Goal: Task Accomplishment & Management: Use online tool/utility

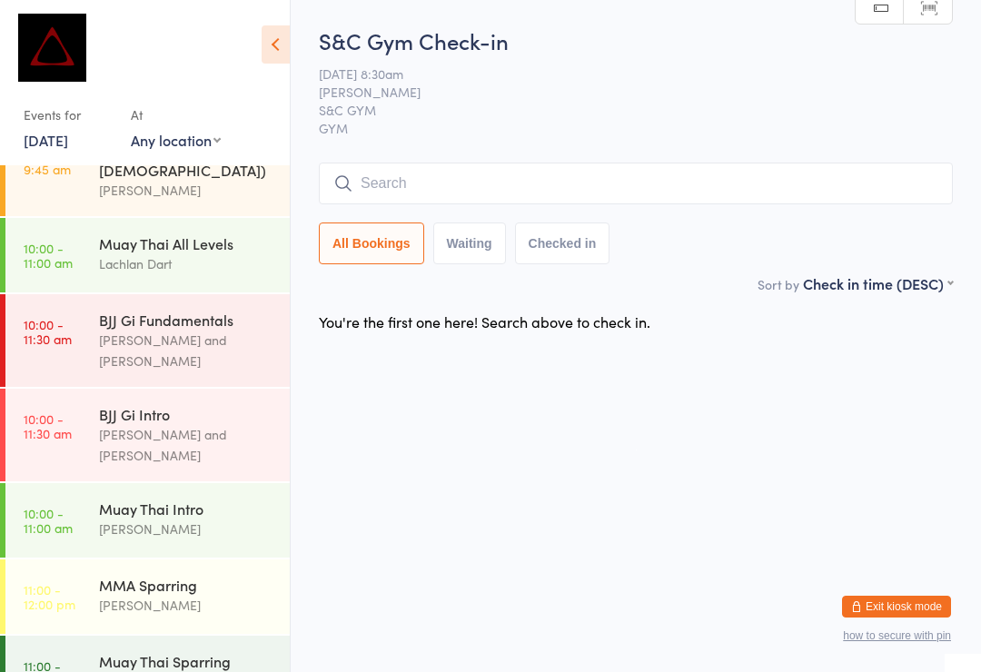
scroll to position [112, 0]
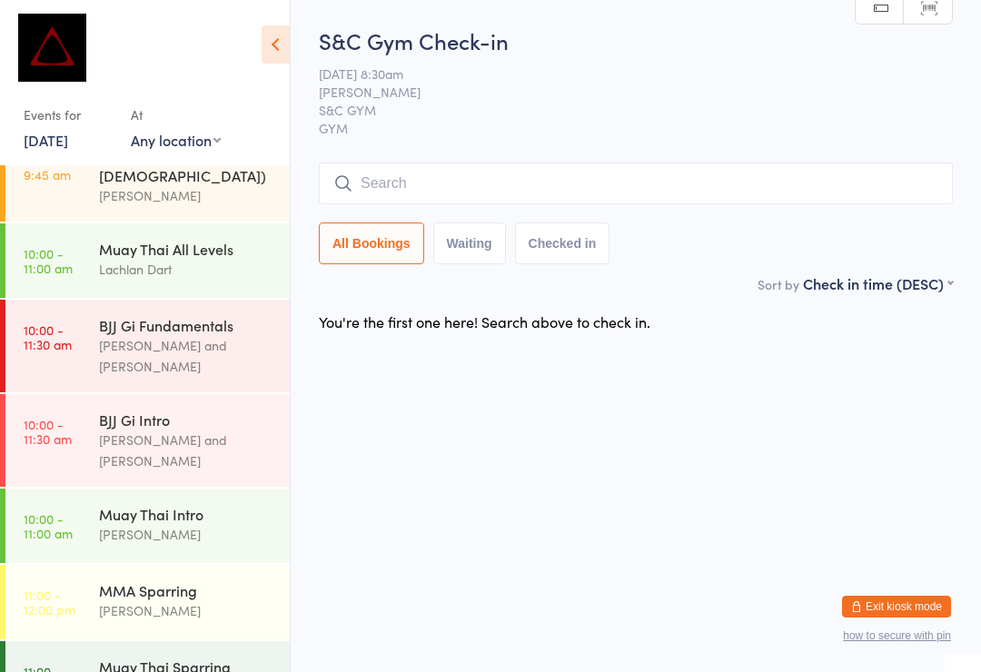
click at [216, 259] on div "Lachlan Dart" at bounding box center [186, 269] width 175 height 21
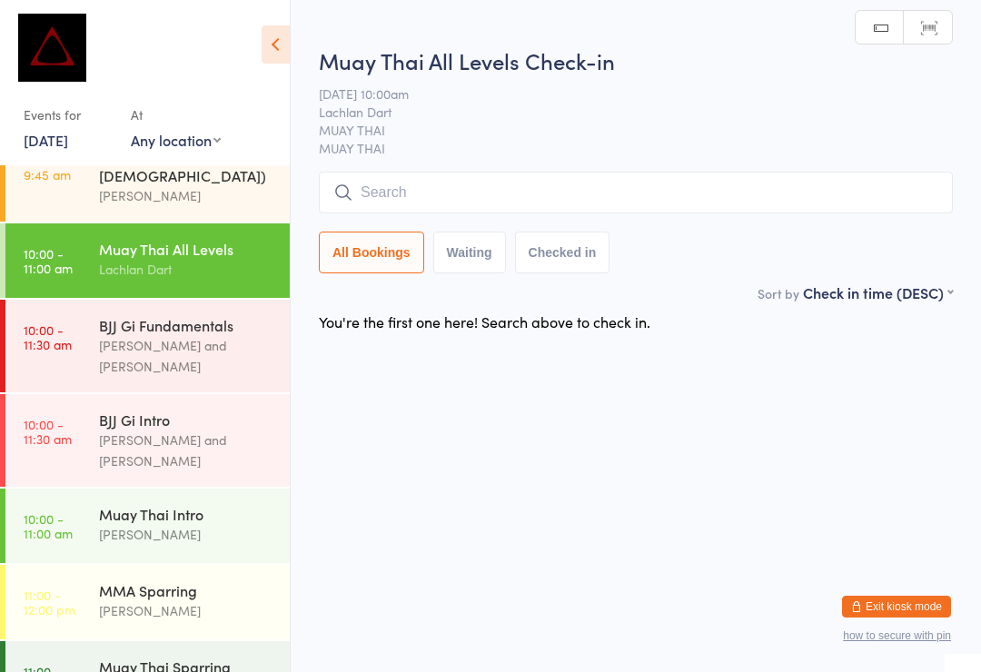
click at [516, 199] on input "search" at bounding box center [636, 193] width 634 height 42
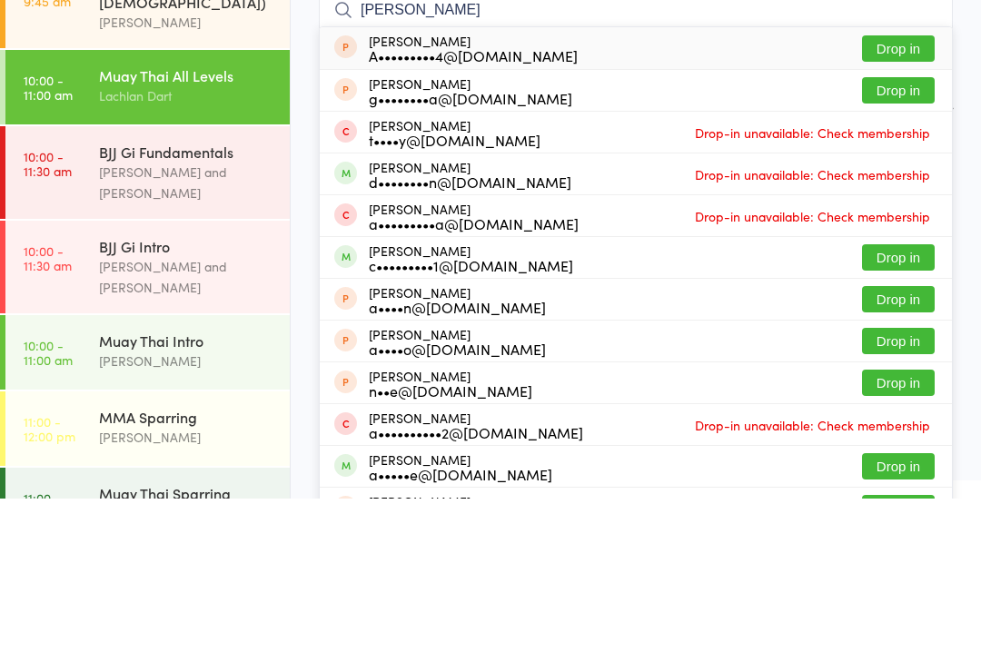
type input "[PERSON_NAME]"
click at [899, 418] on button "Drop in" at bounding box center [898, 431] width 73 height 26
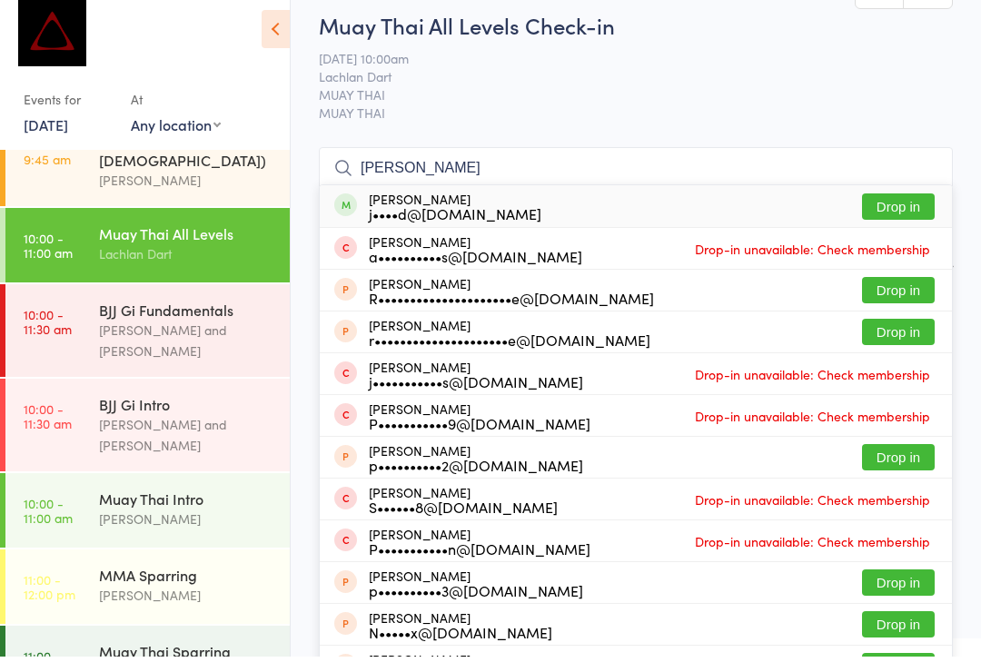
type input "[PERSON_NAME]"
click at [883, 209] on button "Drop in" at bounding box center [898, 222] width 73 height 26
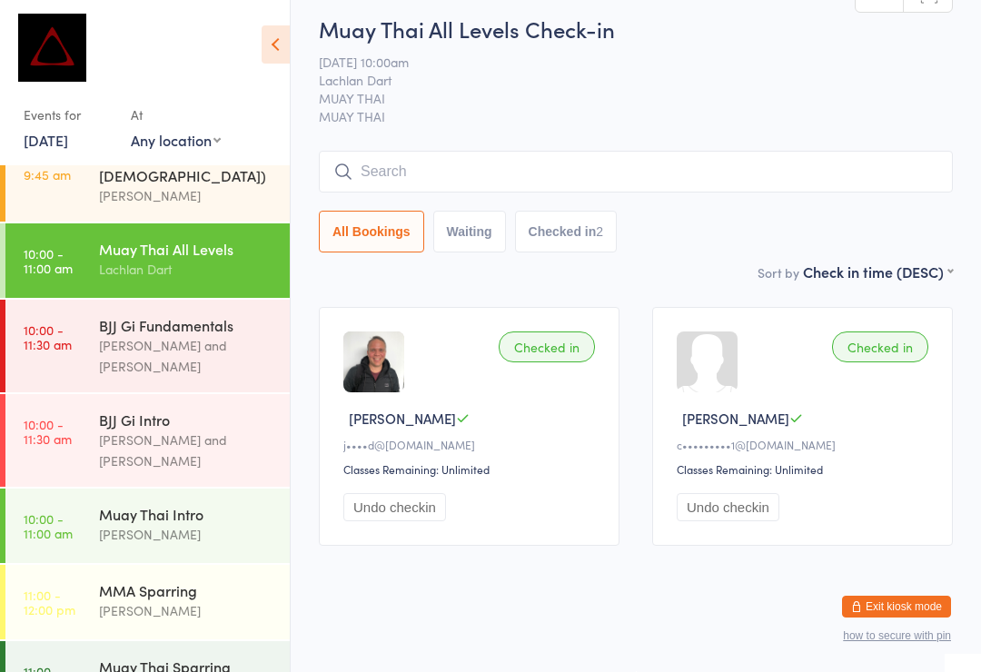
click at [449, 212] on button "Waiting" at bounding box center [469, 232] width 73 height 42
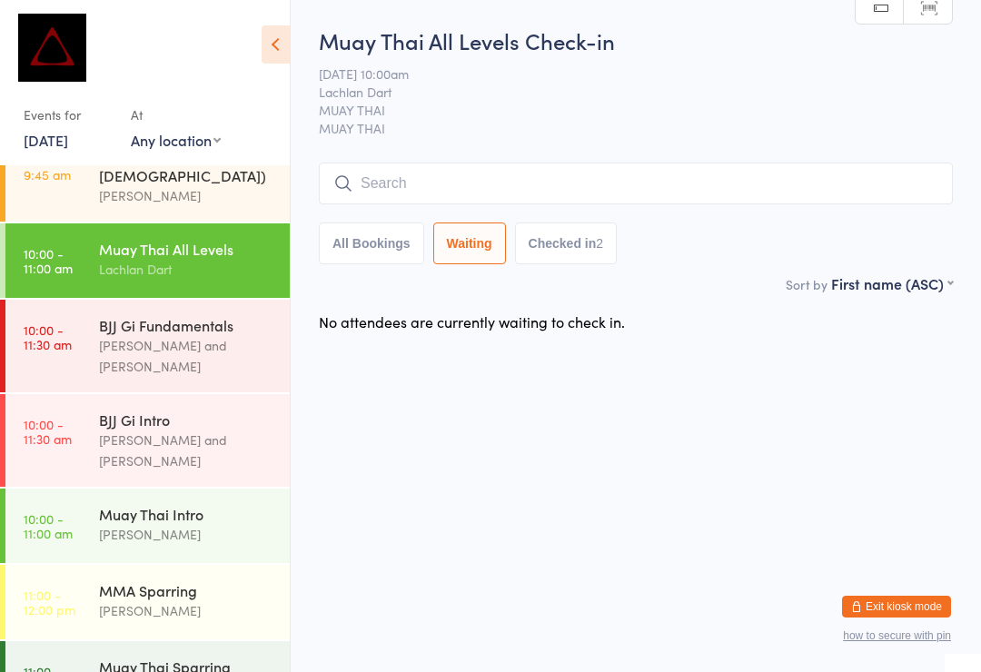
select select "0"
click at [142, 259] on div "Lachlan Dart" at bounding box center [186, 269] width 175 height 21
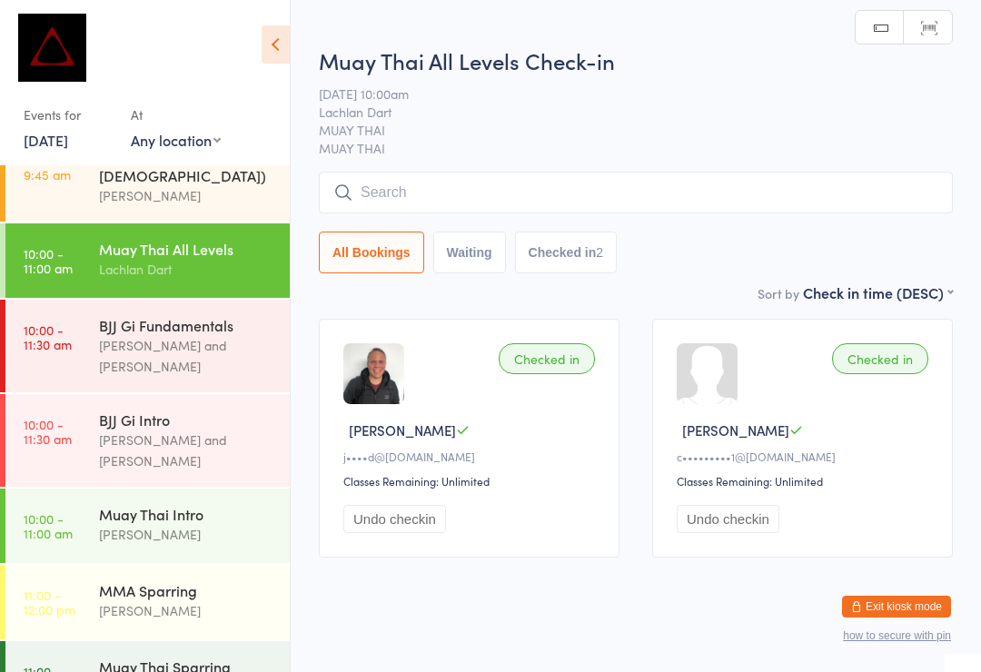
click at [404, 183] on input "search" at bounding box center [636, 193] width 634 height 42
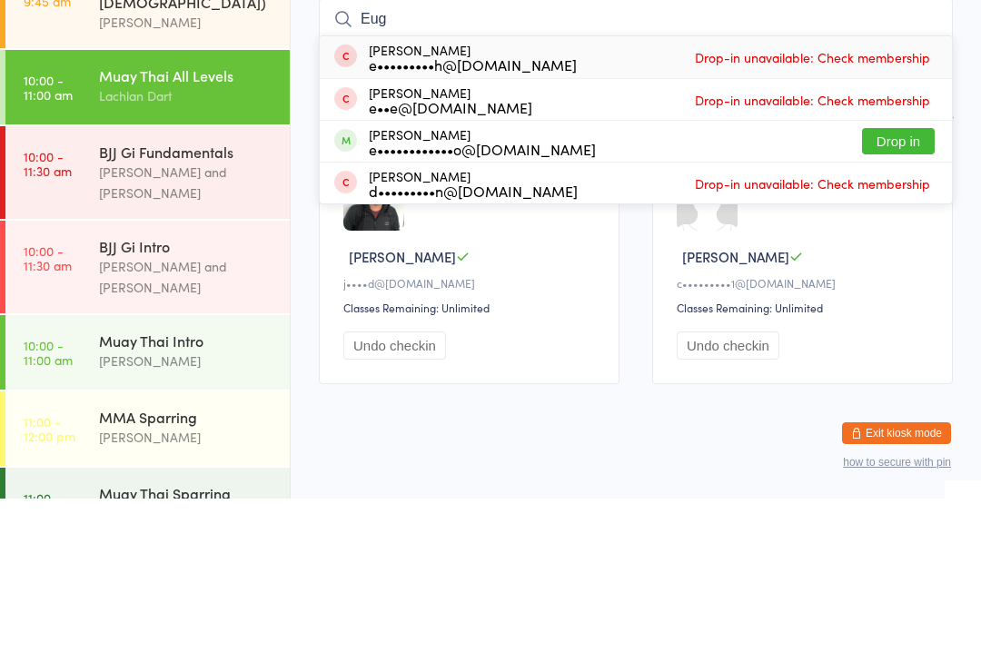
type input "Eug"
click at [899, 301] on button "Drop in" at bounding box center [898, 314] width 73 height 26
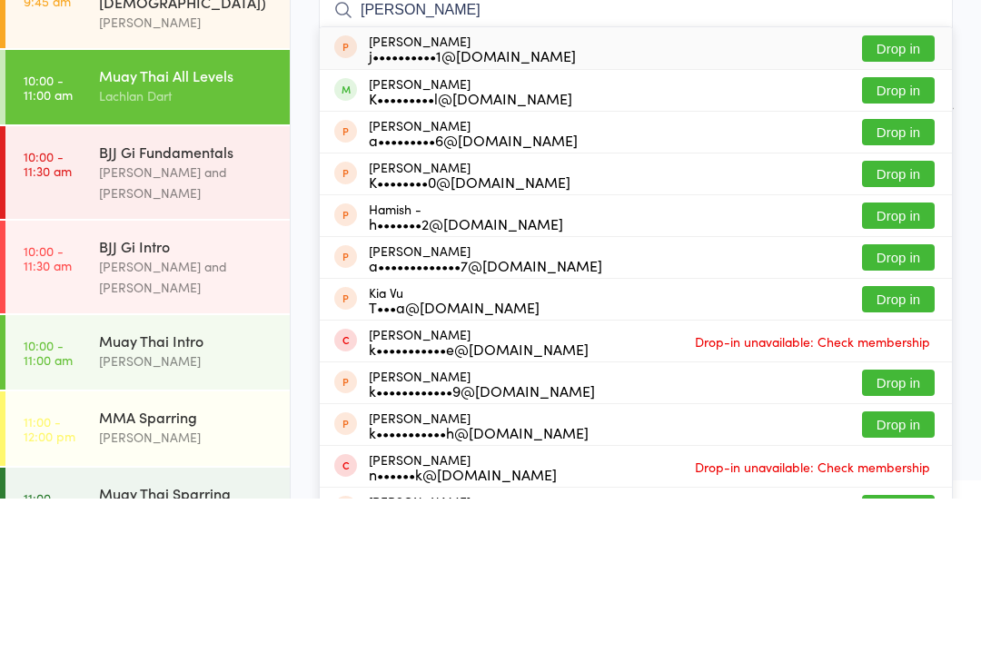
type input "[PERSON_NAME]"
click at [893, 251] on button "Drop in" at bounding box center [898, 264] width 73 height 26
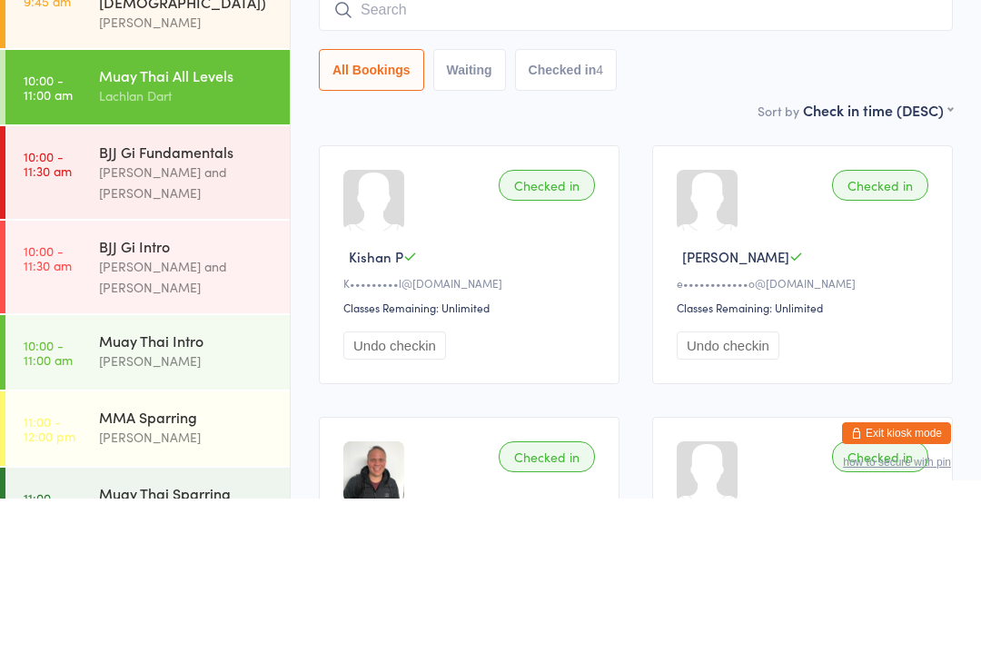
click at [665, 273] on div "Sort by Check in time (DESC) First name (ASC) First name (DESC) Last name (ASC)…" at bounding box center [636, 283] width 634 height 20
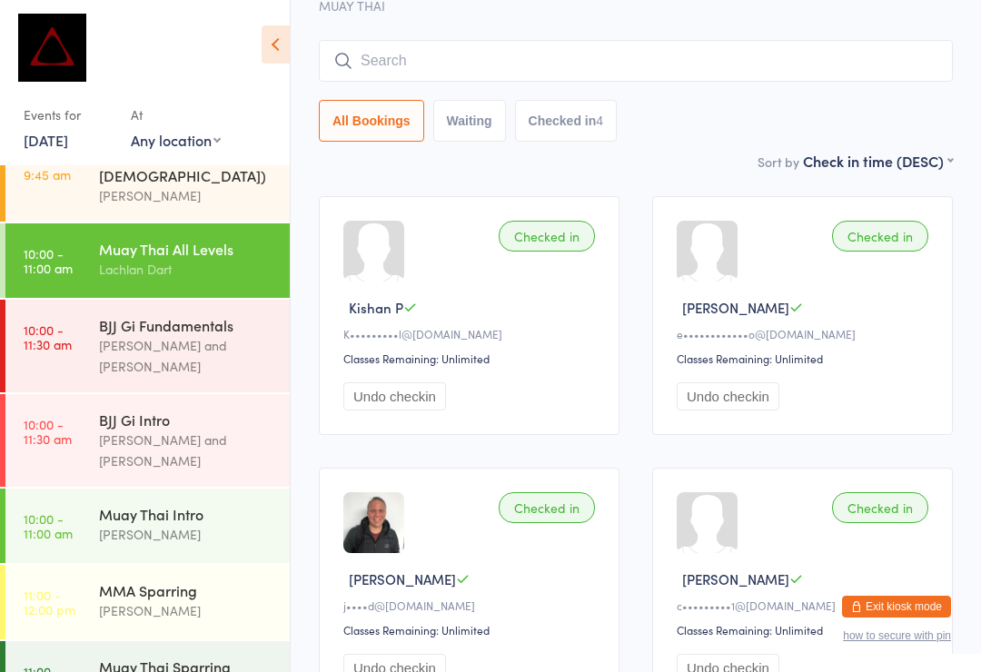
scroll to position [94, 0]
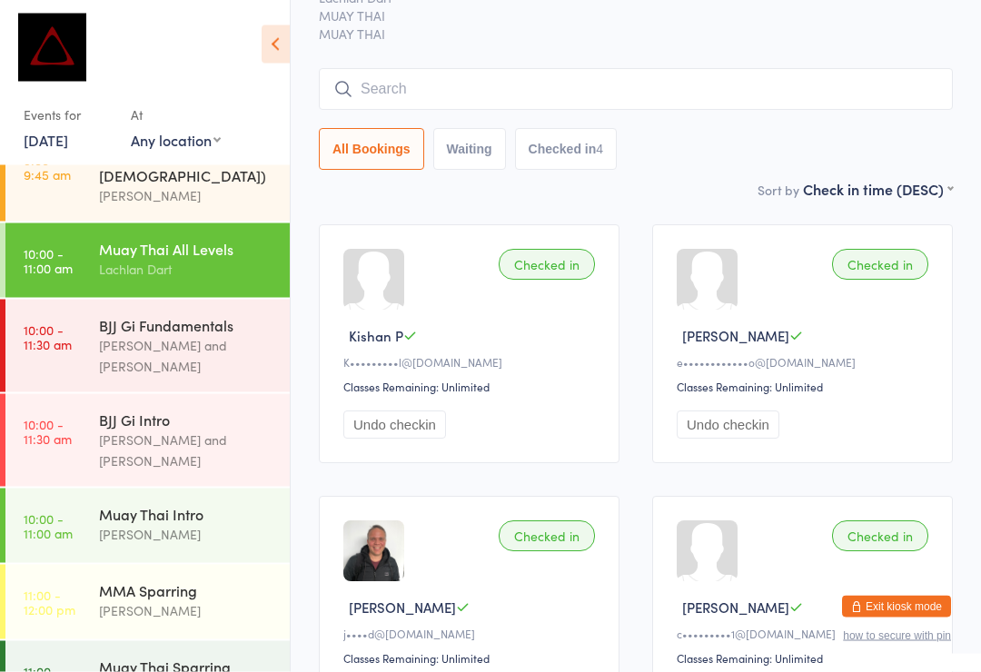
click at [472, 95] on input "search" at bounding box center [636, 90] width 634 height 42
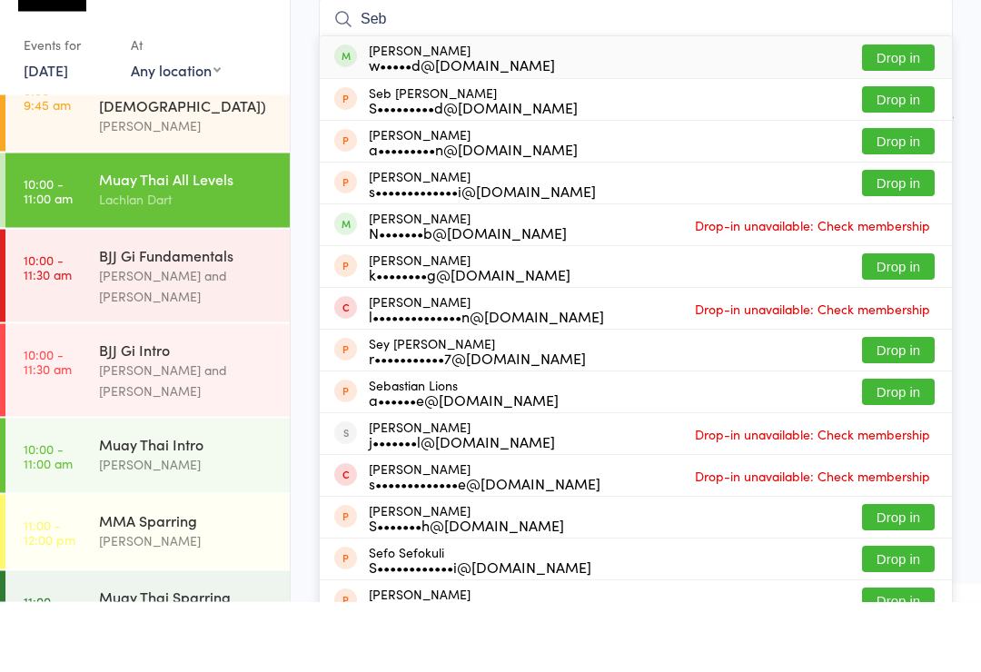
type input "Seb"
click at [886, 115] on button "Drop in" at bounding box center [898, 128] width 73 height 26
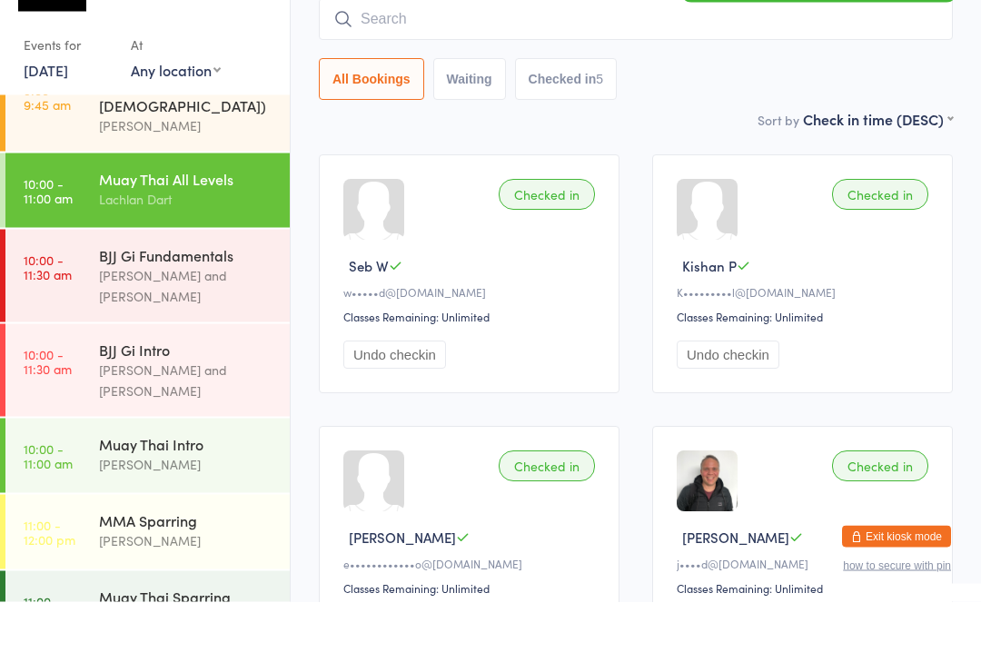
scroll to position [164, 0]
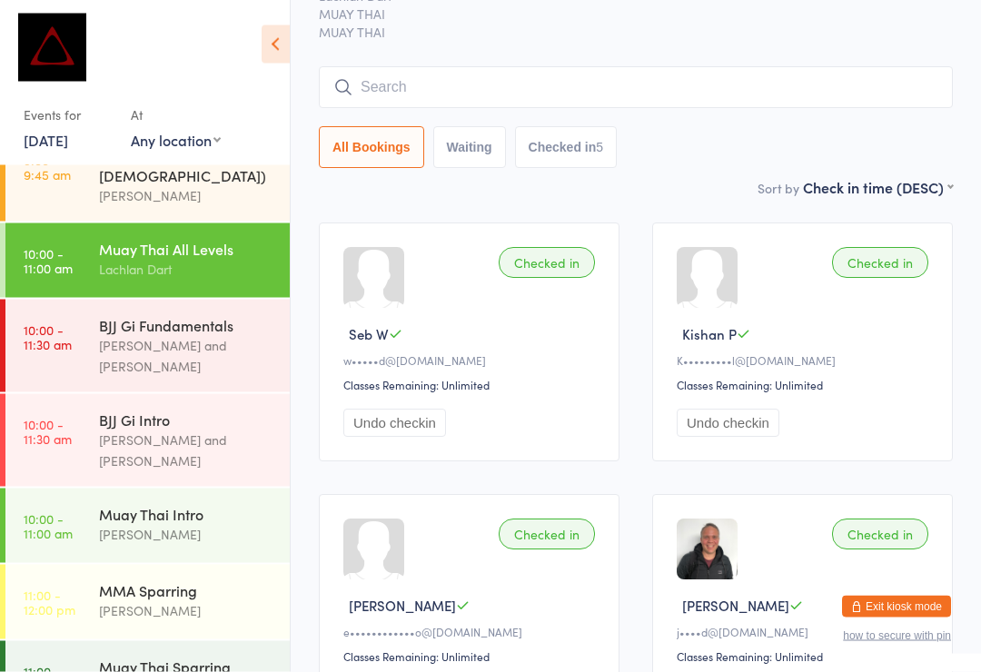
click at [691, 81] on input "search" at bounding box center [636, 88] width 634 height 42
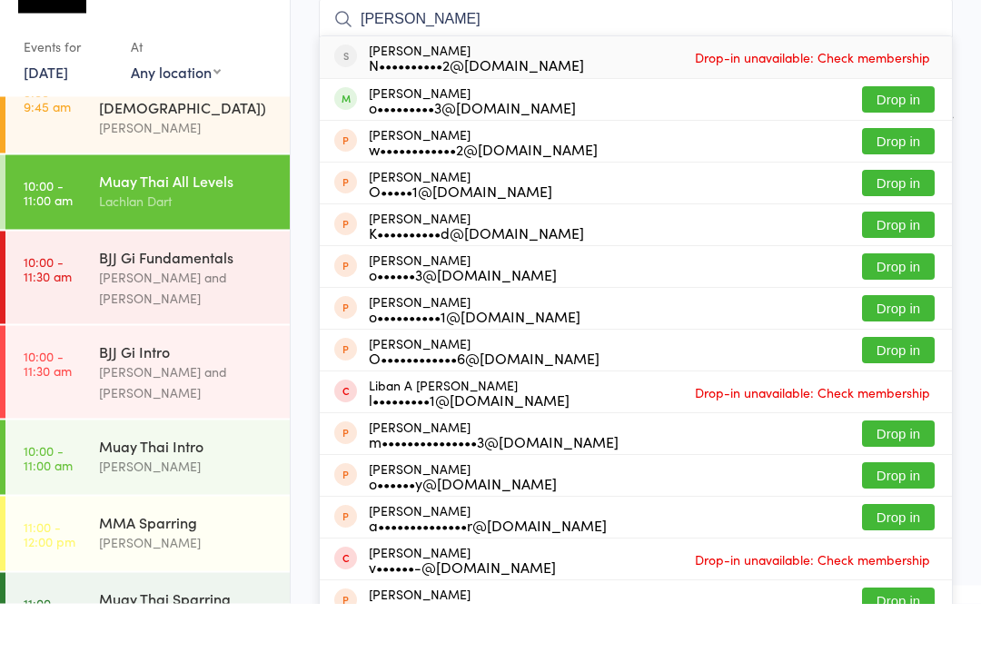
type input "[PERSON_NAME]"
click at [902, 155] on button "Drop in" at bounding box center [898, 168] width 73 height 26
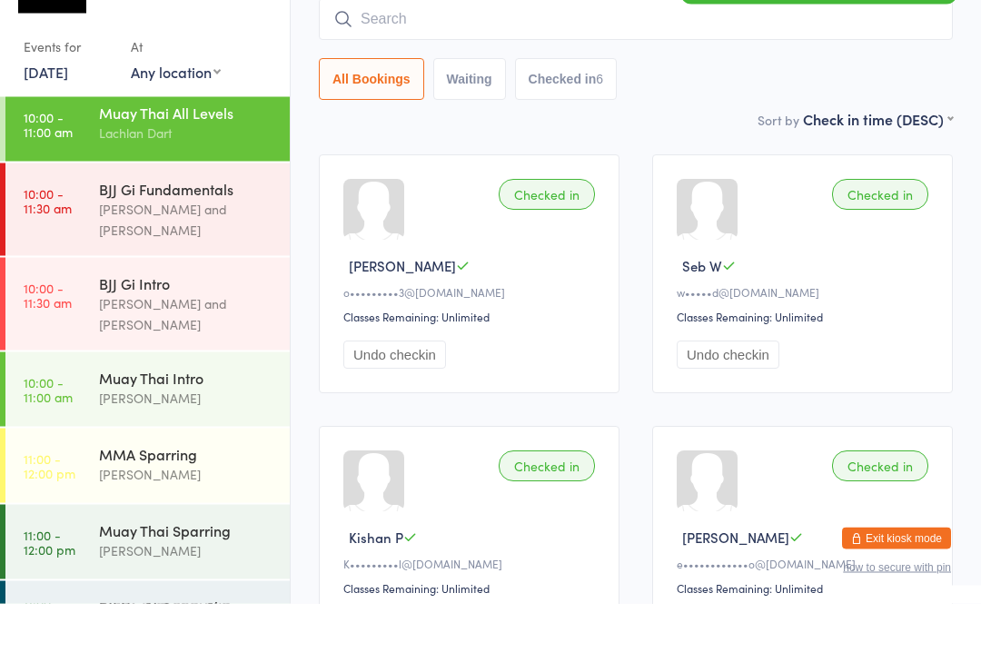
scroll to position [164, 0]
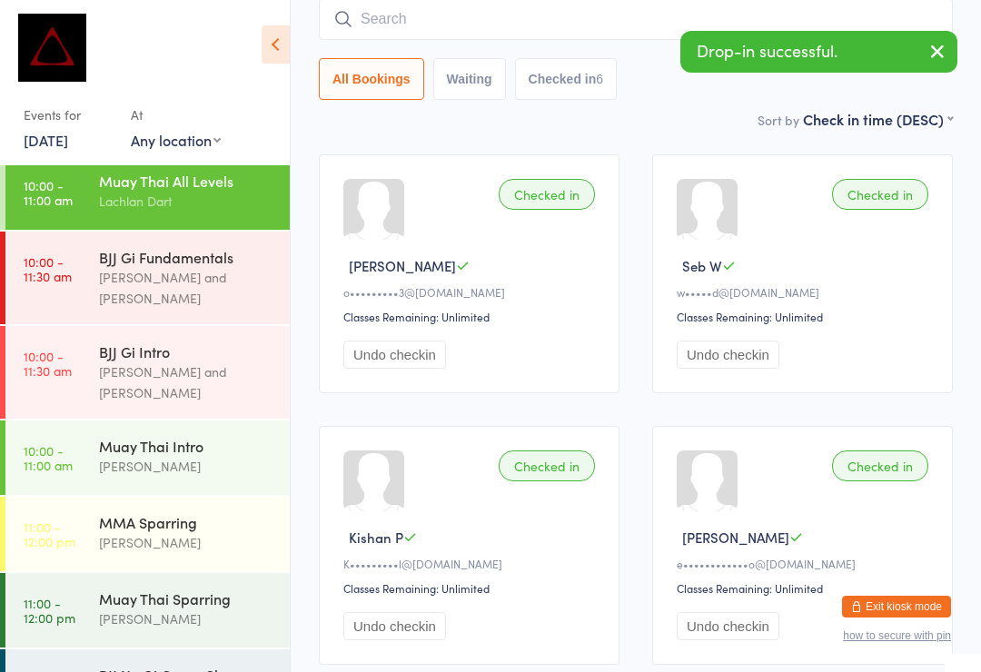
click at [194, 532] on div "[PERSON_NAME]" at bounding box center [186, 542] width 175 height 21
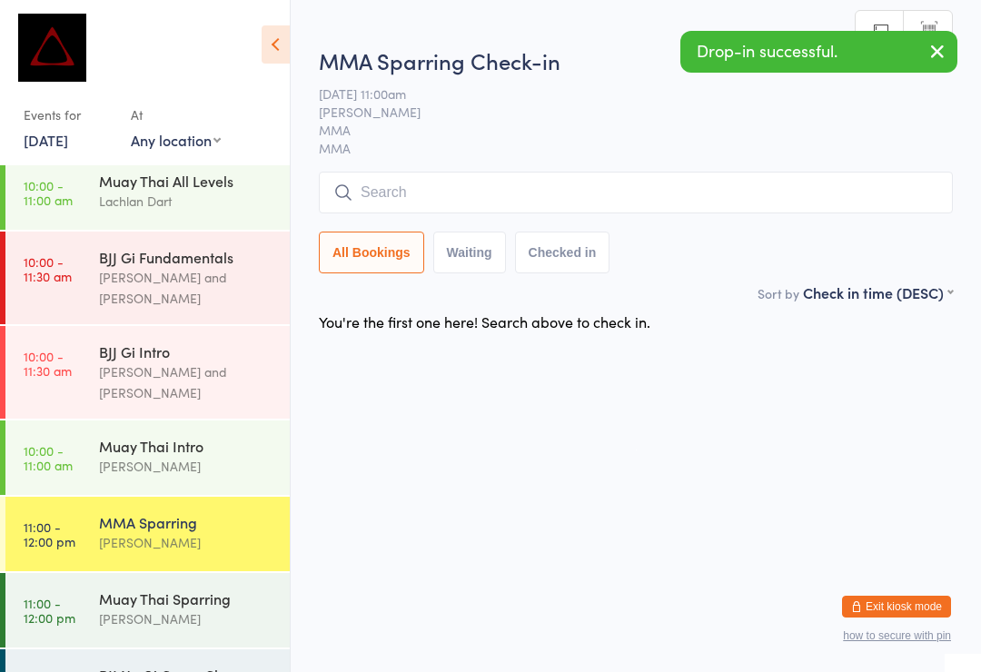
click at [532, 40] on html "You have now entered Kiosk Mode. Members will be able to check themselves in us…" at bounding box center [490, 336] width 981 height 672
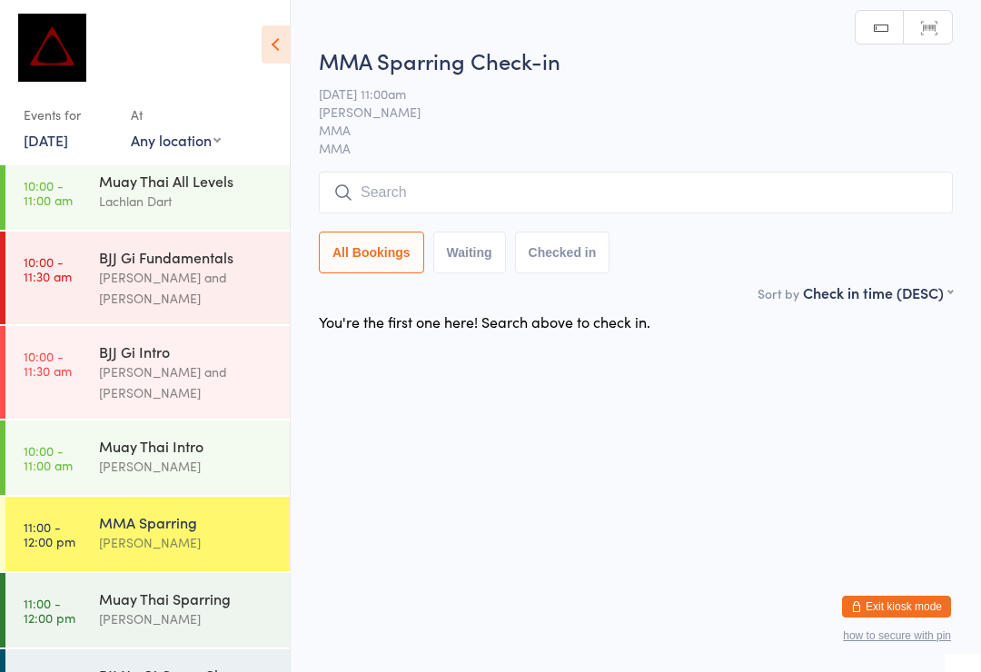
click at [512, 199] on input "search" at bounding box center [636, 193] width 634 height 42
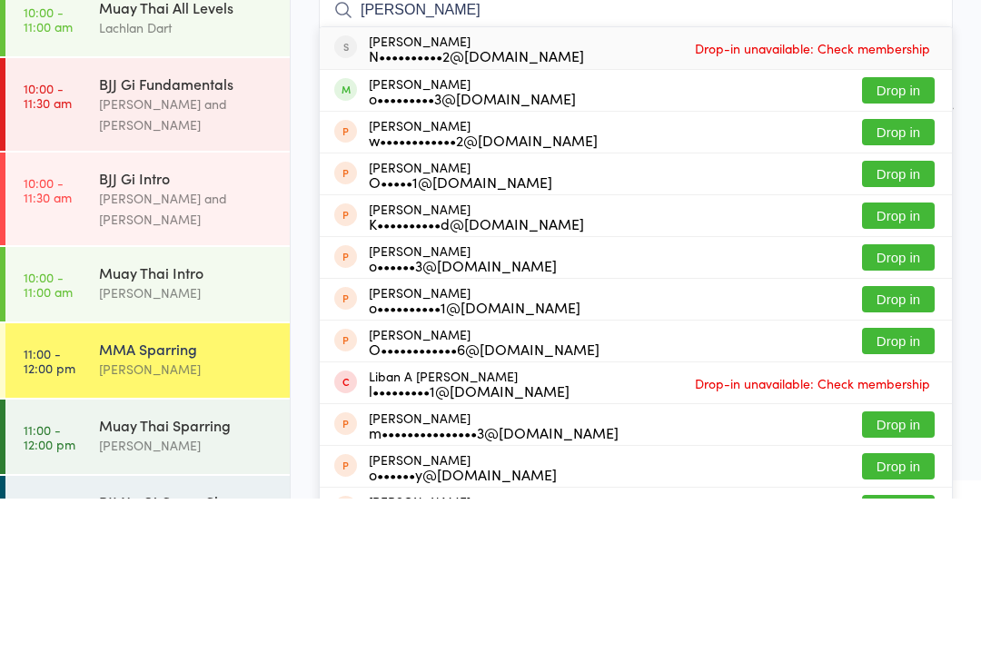
type input "[PERSON_NAME]"
click at [909, 251] on button "Drop in" at bounding box center [898, 264] width 73 height 26
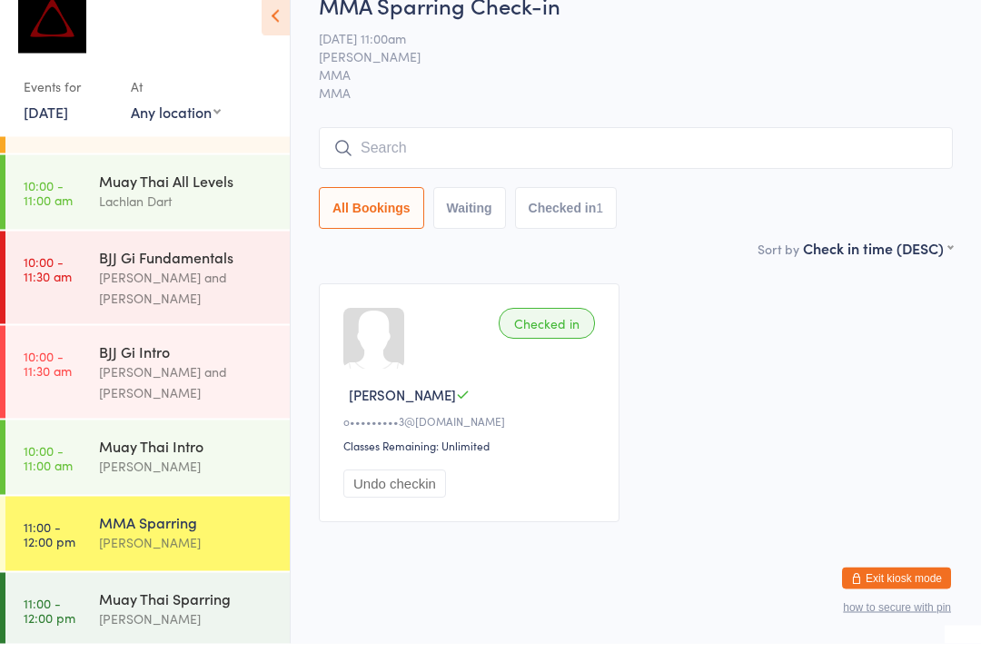
scroll to position [6, 0]
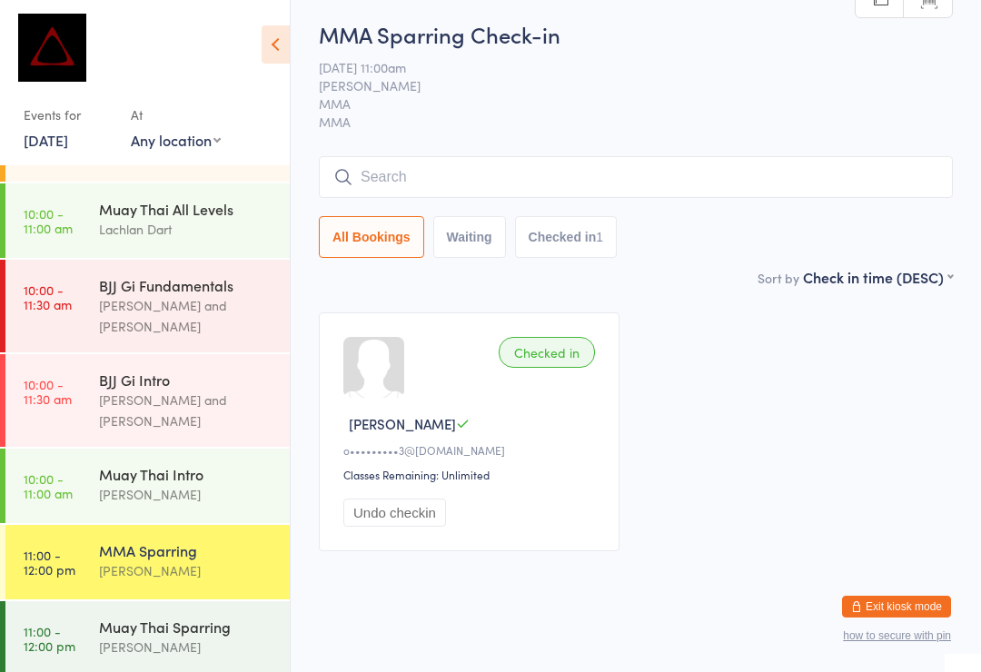
click at [55, 208] on time "10:00 - 11:00 am" at bounding box center [48, 220] width 49 height 29
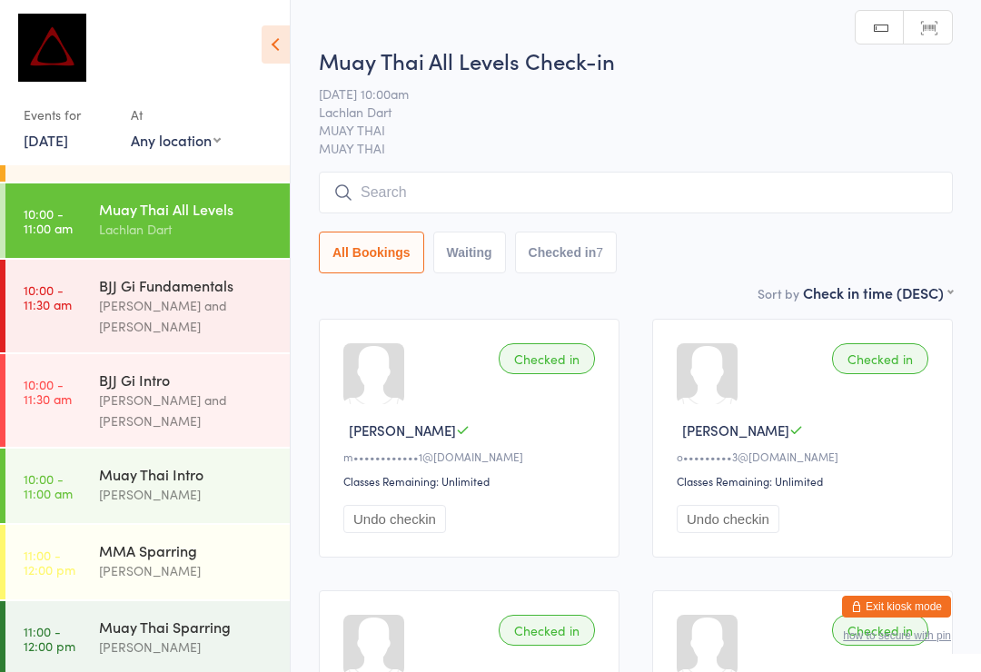
click at [419, 206] on input "search" at bounding box center [636, 193] width 634 height 42
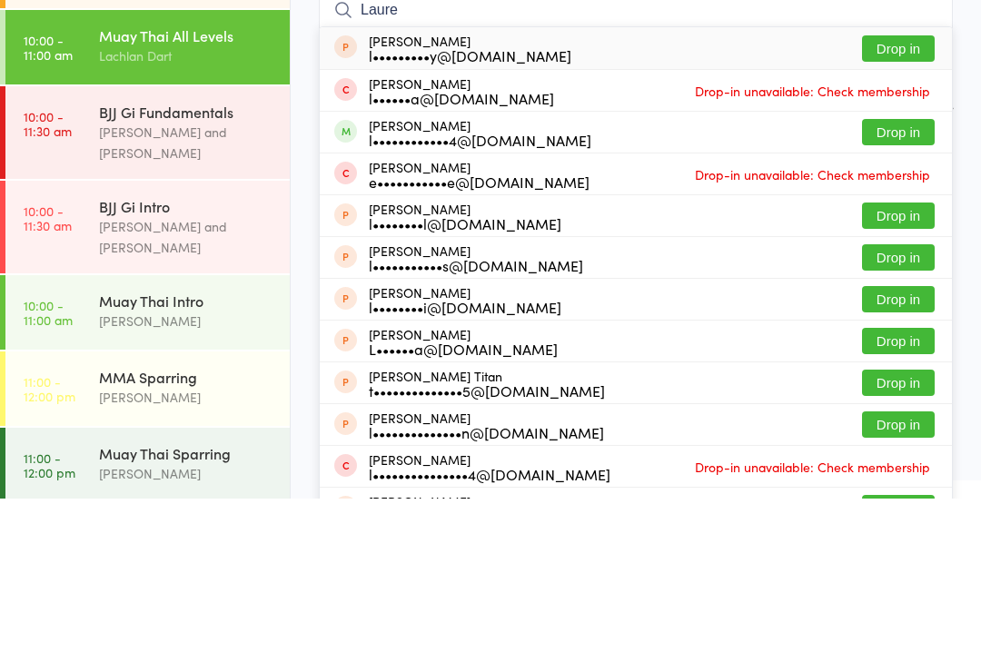
type input "Laure"
click at [902, 292] on button "Drop in" at bounding box center [898, 305] width 73 height 26
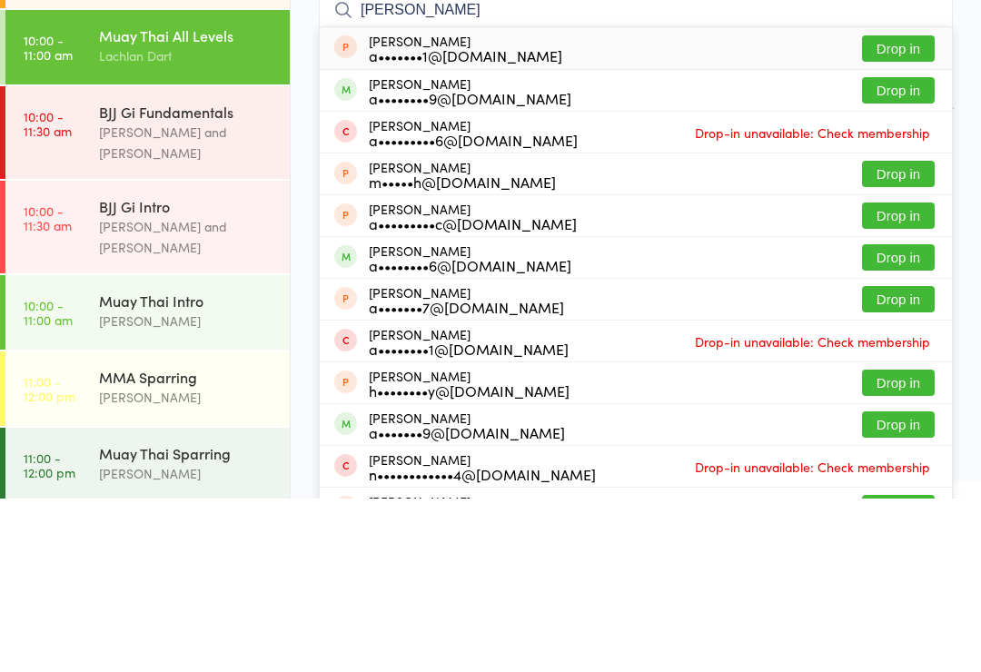
type input "[PERSON_NAME]"
click at [905, 251] on button "Drop in" at bounding box center [898, 264] width 73 height 26
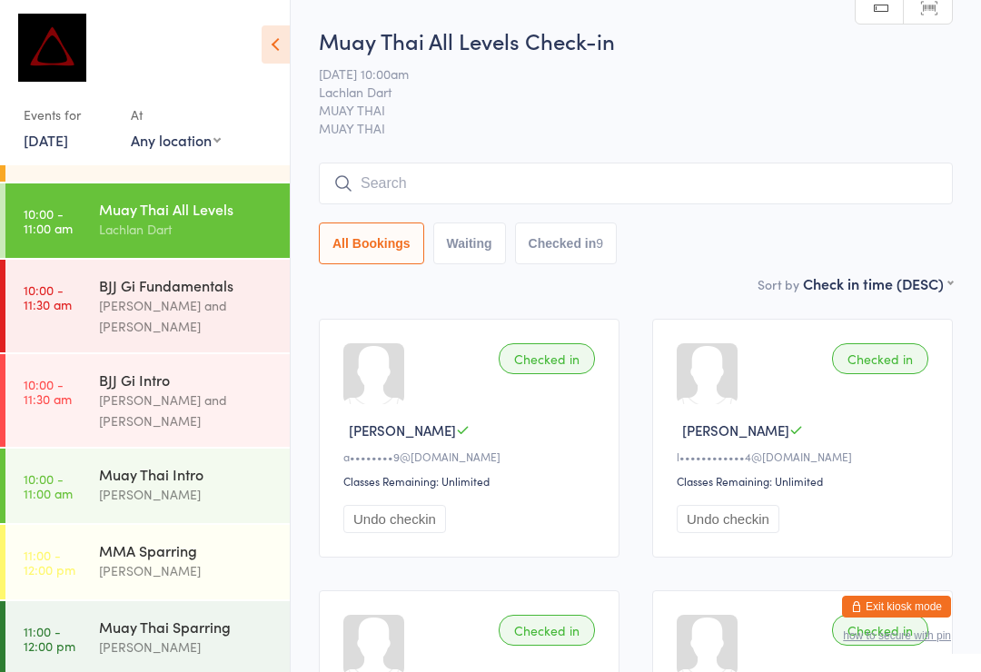
click at [622, 127] on span "MUAY THAI" at bounding box center [636, 128] width 634 height 18
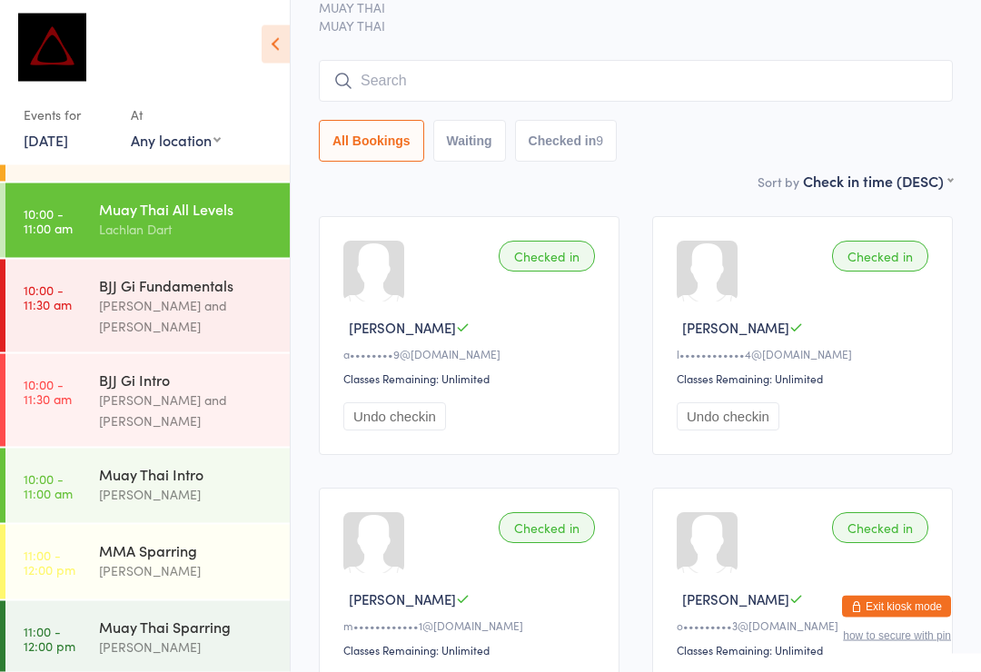
scroll to position [103, 0]
click at [518, 73] on input "search" at bounding box center [636, 81] width 634 height 42
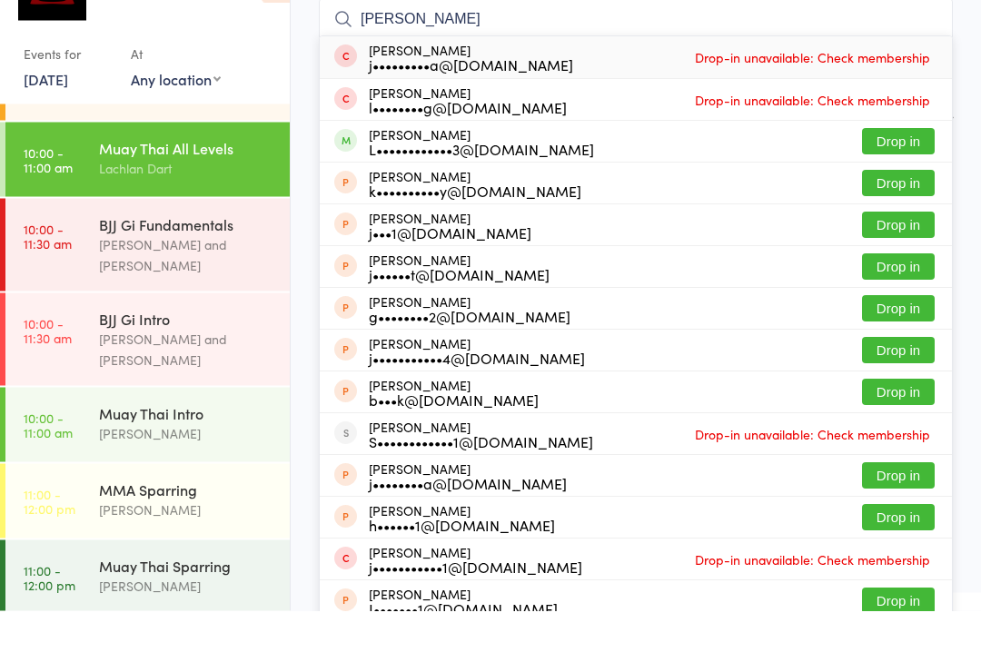
click at [244, 33] on div "Events for [DATE] [DATE] [DATE] Sun Mon Tue Wed Thu Fri Sat 31 27 28 29 30 31 0…" at bounding box center [145, 86] width 290 height 172
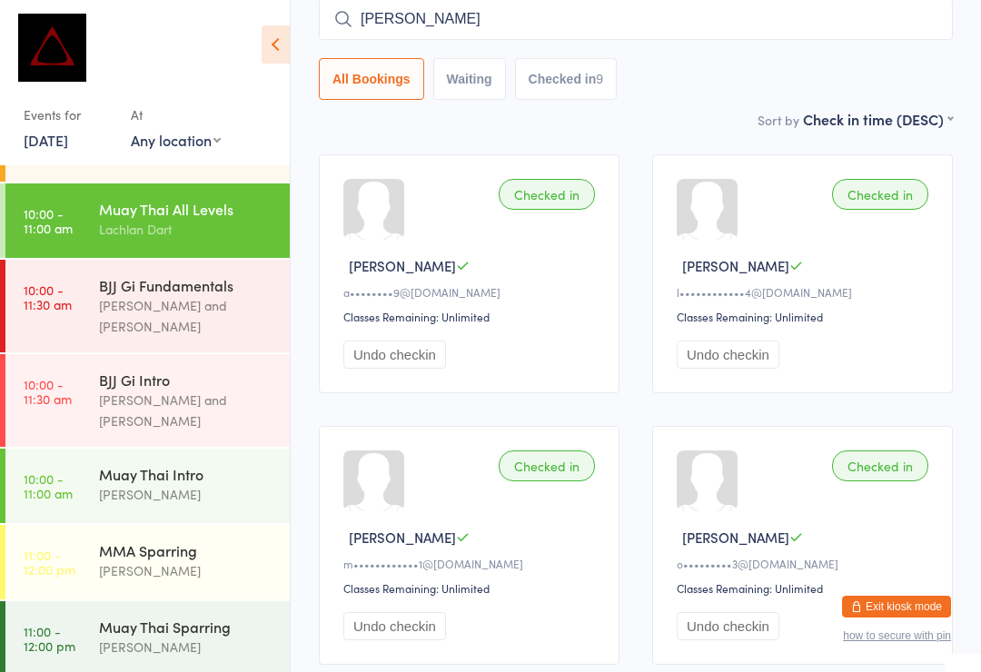
click at [812, 16] on input "[PERSON_NAME]" at bounding box center [636, 19] width 634 height 42
click at [910, 25] on input "[PERSON_NAME]" at bounding box center [636, 19] width 634 height 42
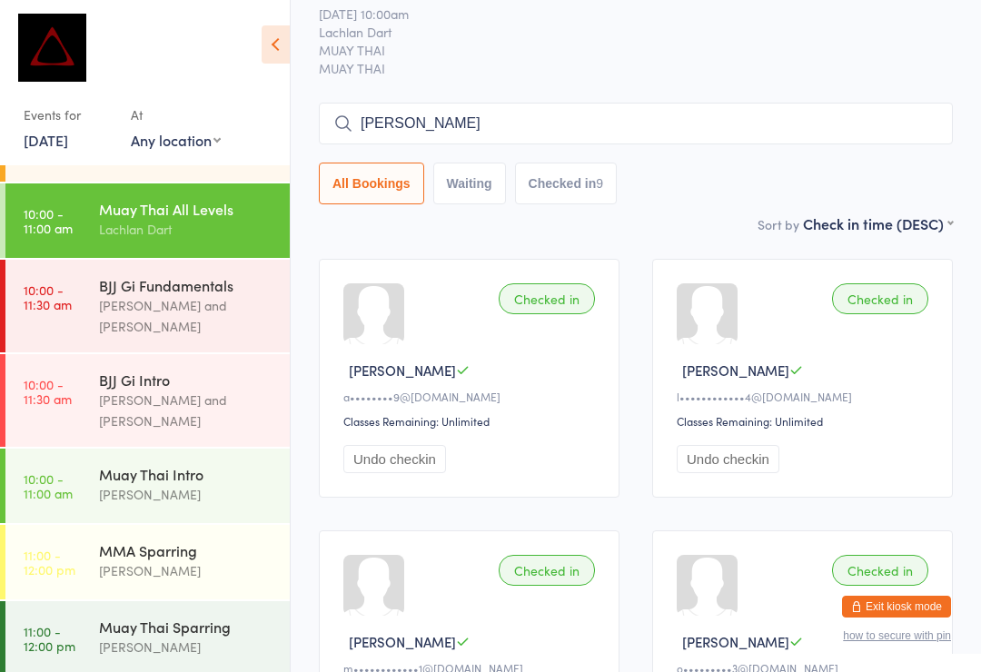
scroll to position [0, 0]
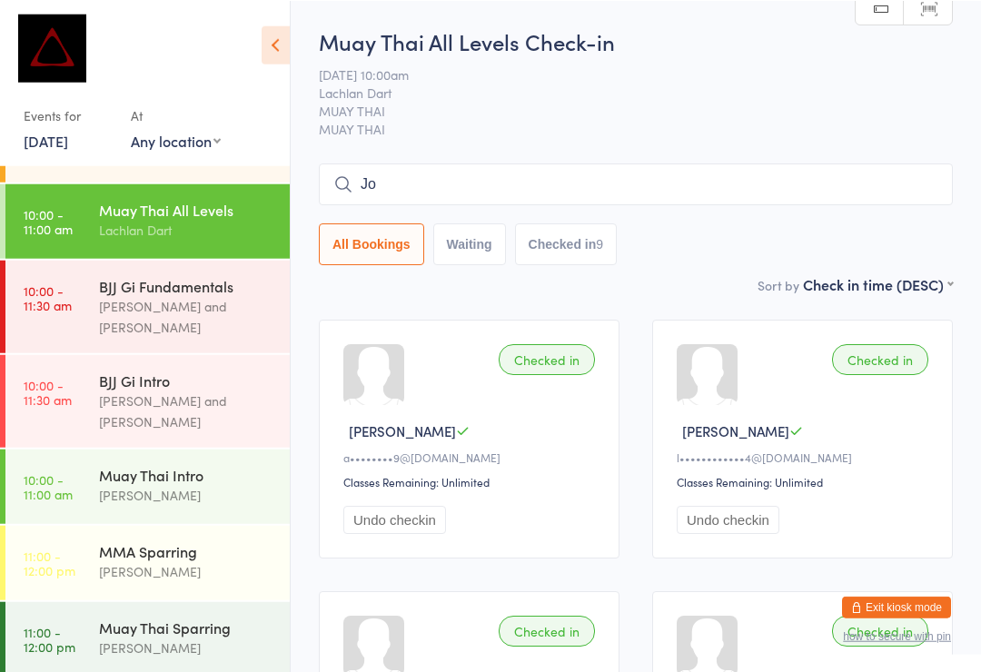
type input "J"
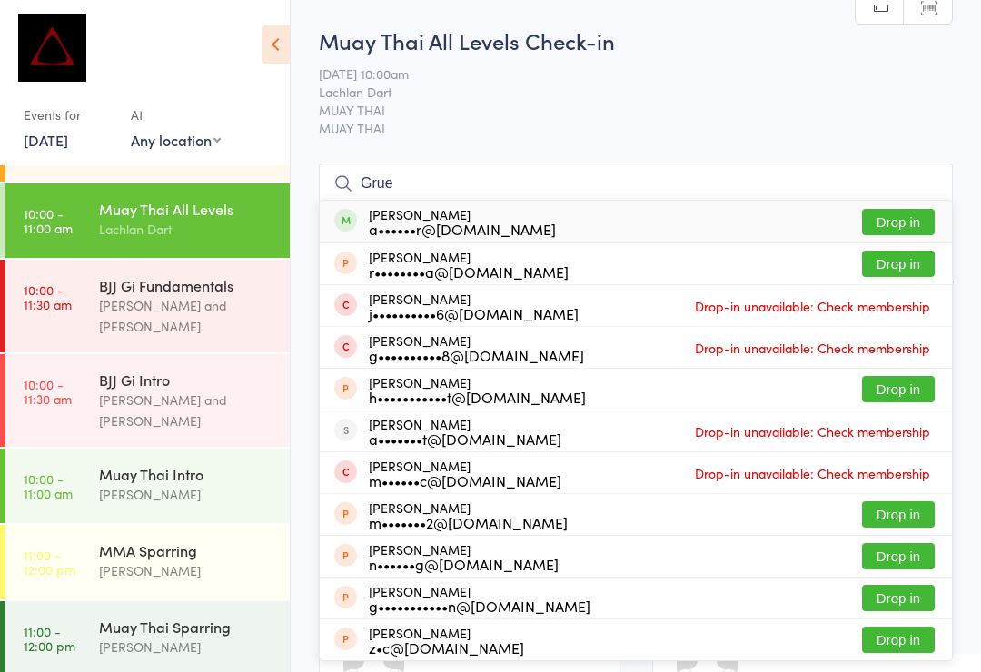
type input "Grue"
click at [881, 228] on button "Drop in" at bounding box center [898, 222] width 73 height 26
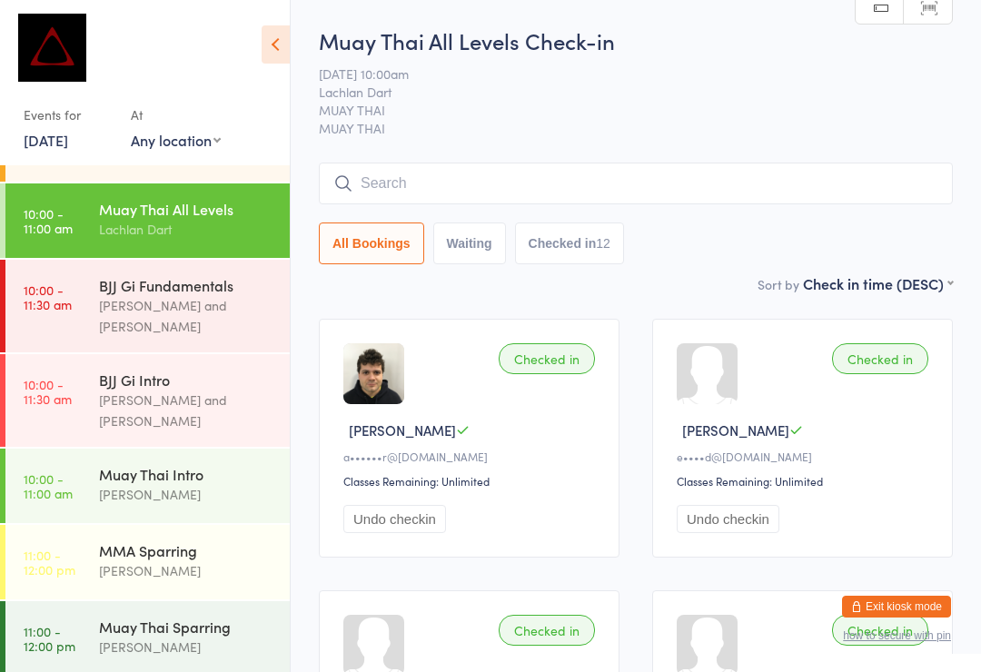
click at [503, 187] on input "search" at bounding box center [636, 184] width 634 height 42
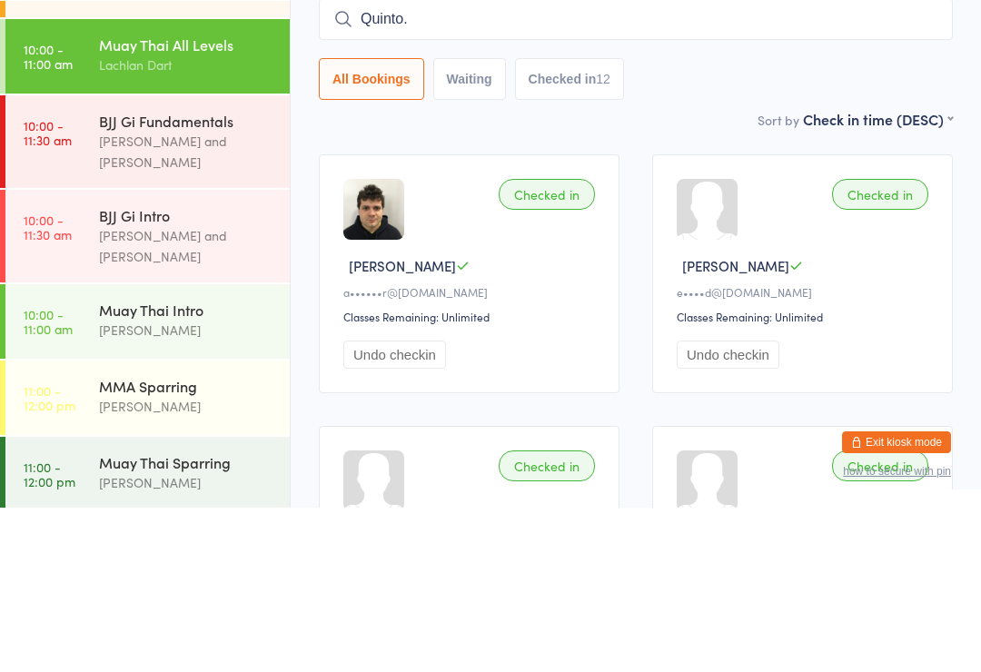
scroll to position [164, 0]
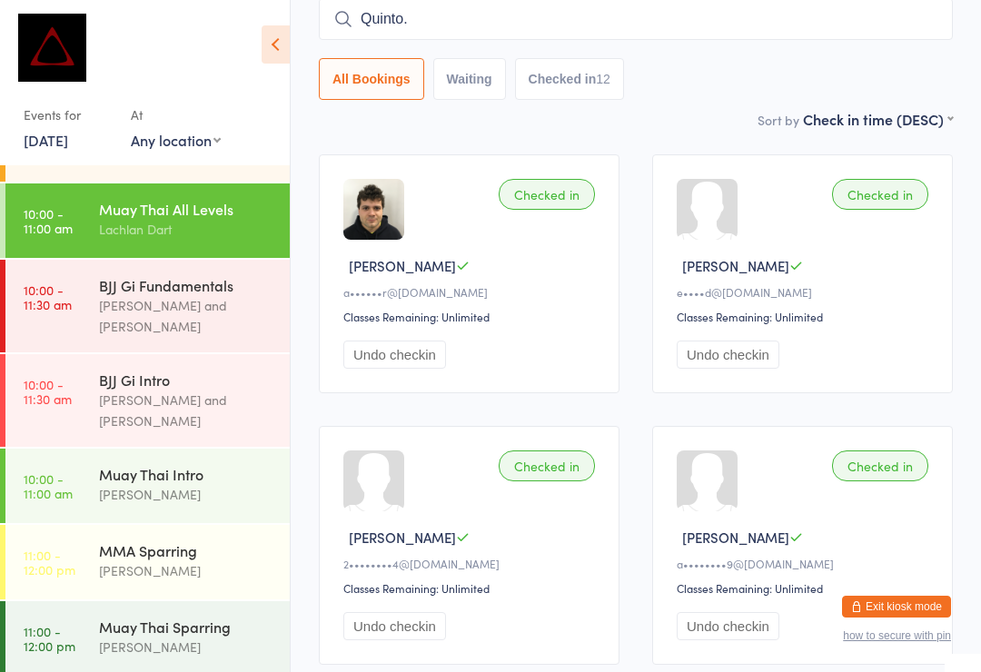
click at [783, 34] on input "Quinto." at bounding box center [636, 19] width 634 height 42
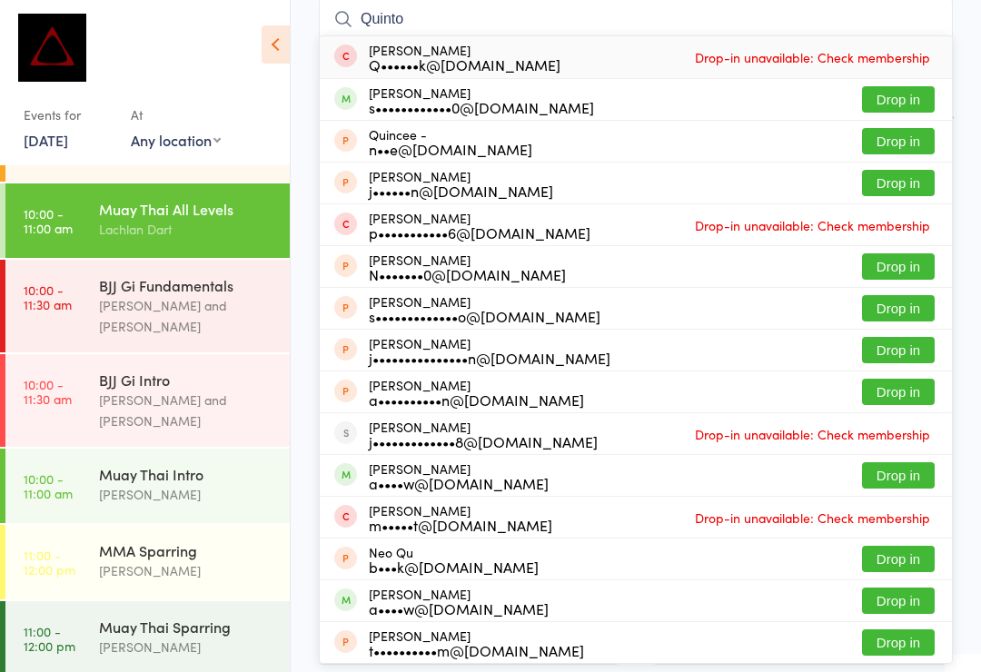
type input "Quinto"
click at [904, 100] on button "Drop in" at bounding box center [898, 99] width 73 height 26
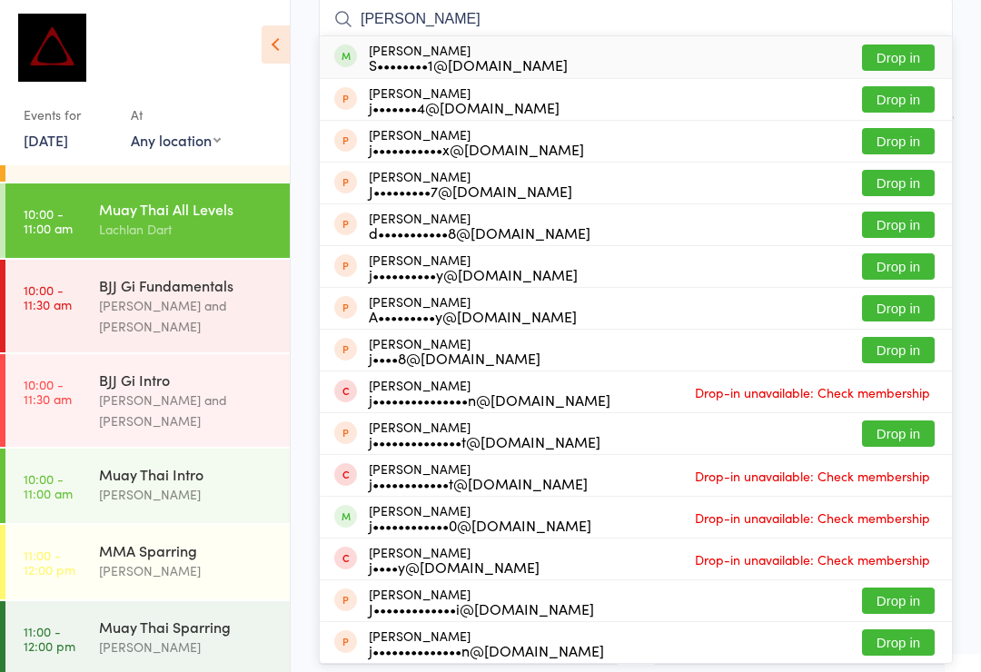
type input "[PERSON_NAME]"
click at [913, 51] on button "Drop in" at bounding box center [898, 57] width 73 height 26
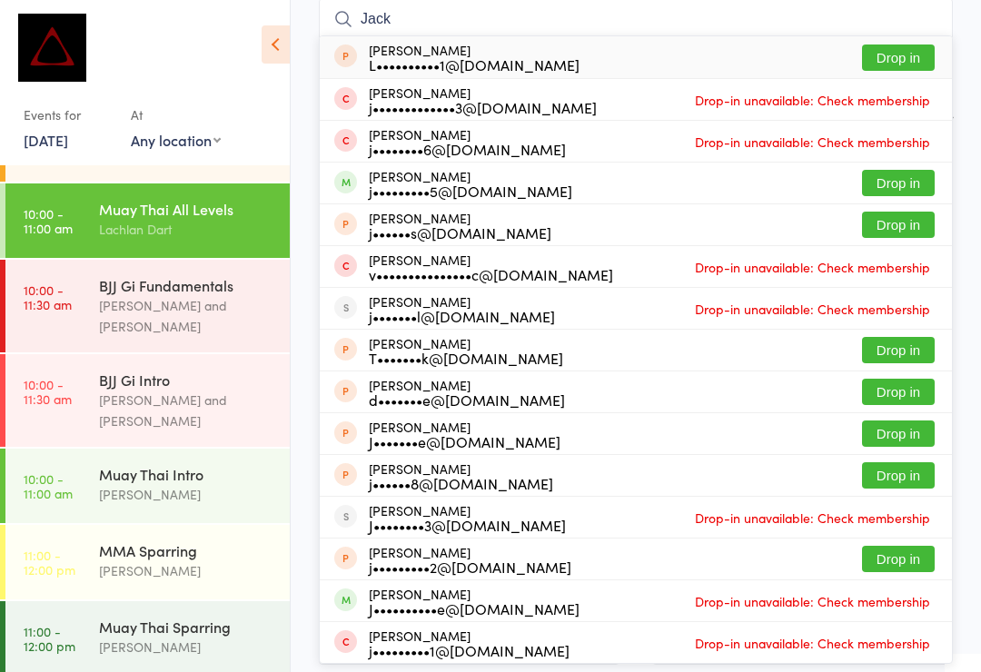
type input "Jack"
click at [882, 175] on button "Drop in" at bounding box center [898, 183] width 73 height 26
